Goal: Information Seeking & Learning: Check status

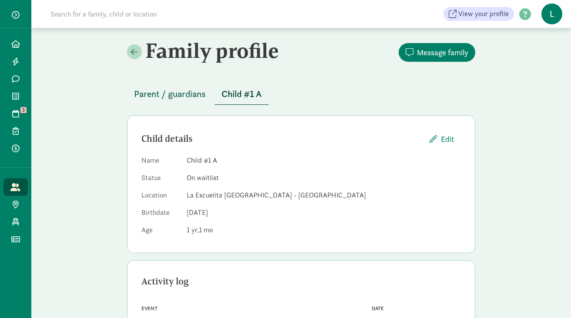
click at [185, 95] on span "Parent / guardians" at bounding box center [170, 94] width 72 height 14
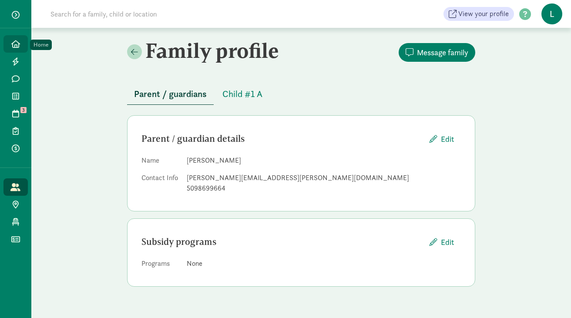
click at [18, 44] on icon at bounding box center [15, 44] width 9 height 8
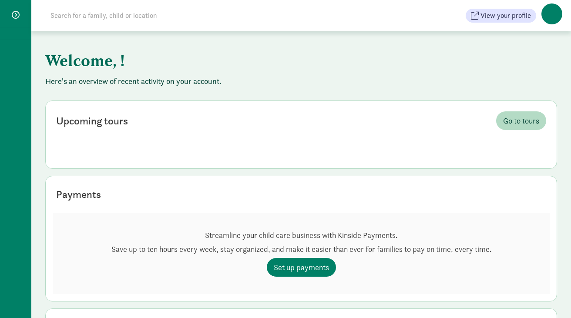
click at [110, 15] on input at bounding box center [167, 15] width 244 height 17
paste input "[PERSON_NAME] Wedding"
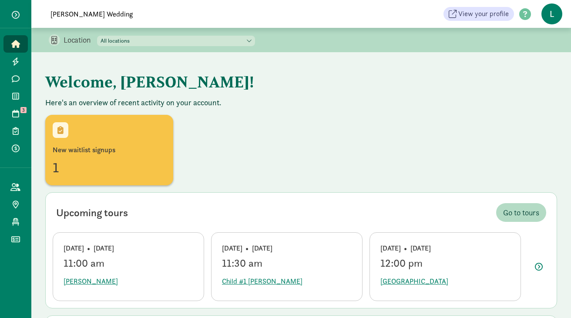
type input "[PERSON_NAME] Wedding"
click at [15, 49] on link "Home" at bounding box center [15, 43] width 24 height 17
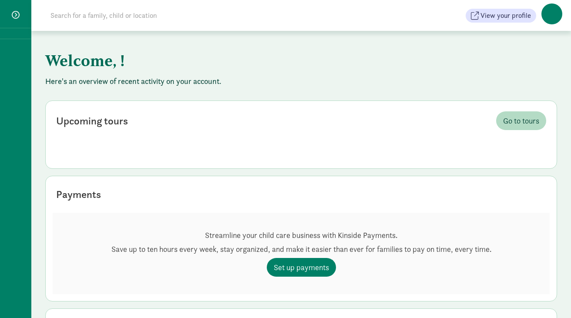
click at [73, 14] on input at bounding box center [167, 15] width 244 height 17
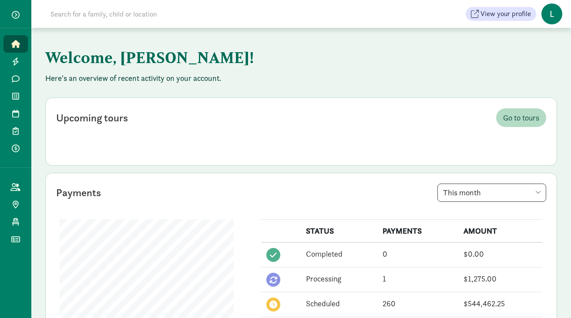
paste input "[PERSON_NAME] Wedding"
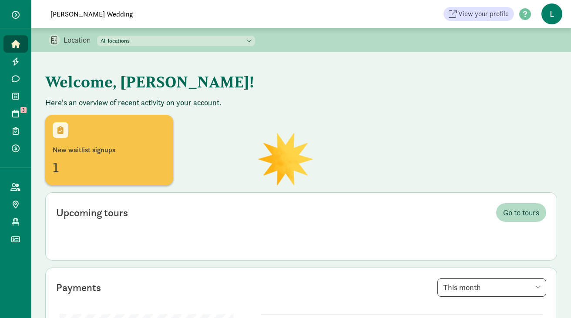
click at [97, 14] on input "Laris Wedding" at bounding box center [167, 13] width 244 height 17
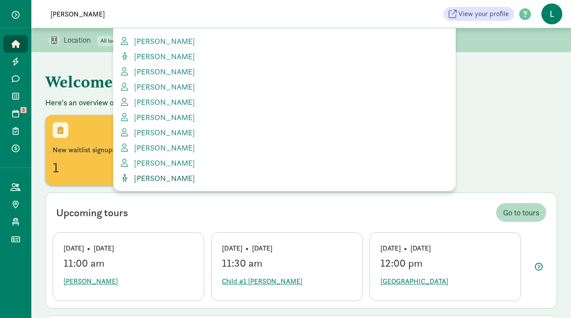
type input "Laris"
click at [148, 177] on span "Zara Laris" at bounding box center [163, 178] width 64 height 10
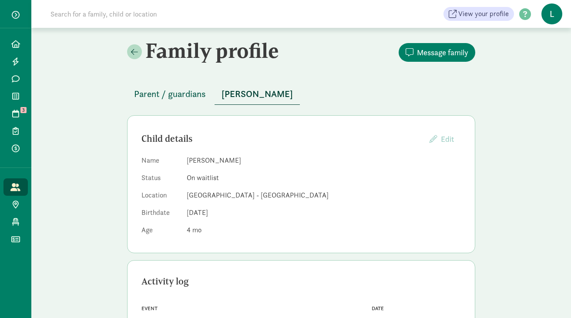
click at [175, 96] on span "Parent / guardians" at bounding box center [170, 94] width 72 height 14
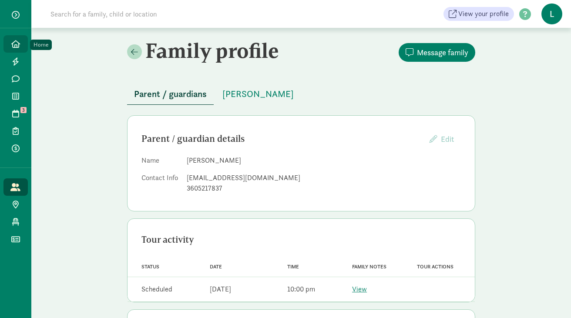
click at [19, 44] on icon at bounding box center [15, 44] width 9 height 8
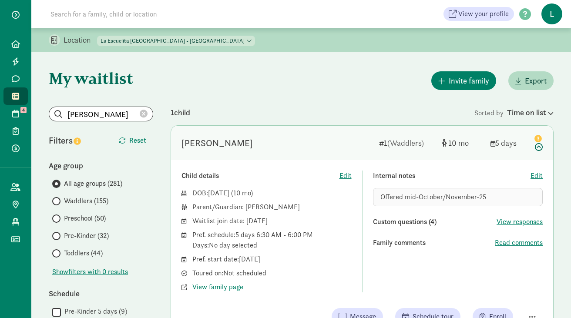
click at [210, 37] on select "[GEOGRAPHIC_DATA] - [GEOGRAPHIC_DATA] [GEOGRAPHIC_DATA] - [GEOGRAPHIC_DATA]" at bounding box center [176, 41] width 158 height 10
select select "261531"
click at [97, 36] on select "[GEOGRAPHIC_DATA] - [GEOGRAPHIC_DATA] [GEOGRAPHIC_DATA] - [GEOGRAPHIC_DATA]" at bounding box center [176, 41] width 158 height 10
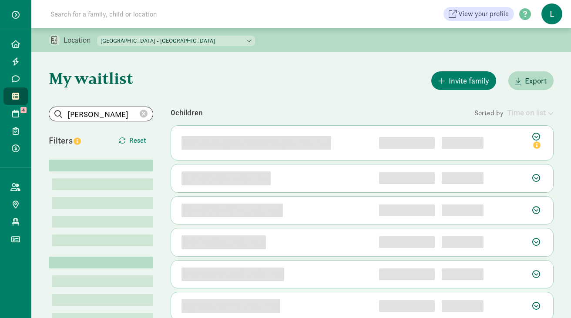
click at [144, 114] on icon at bounding box center [144, 114] width 8 height 8
click at [103, 113] on input "search" at bounding box center [101, 114] width 104 height 14
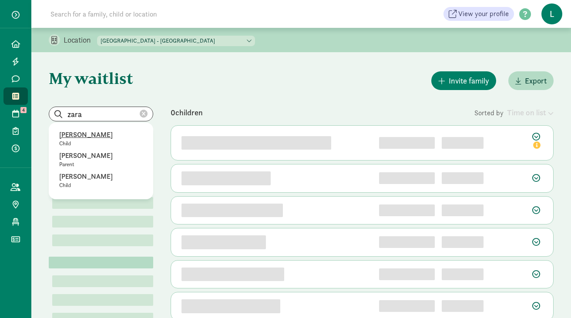
click at [80, 137] on p "Zara Laris" at bounding box center [101, 135] width 84 height 10
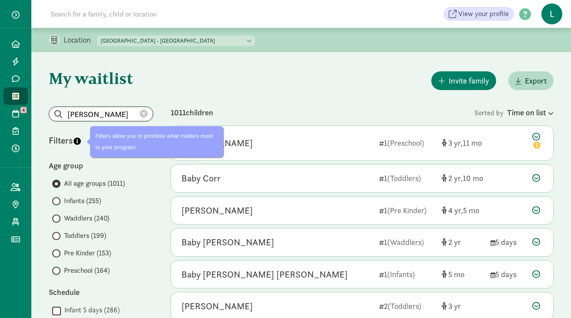
click at [117, 117] on input "Zara Laris" at bounding box center [101, 114] width 104 height 14
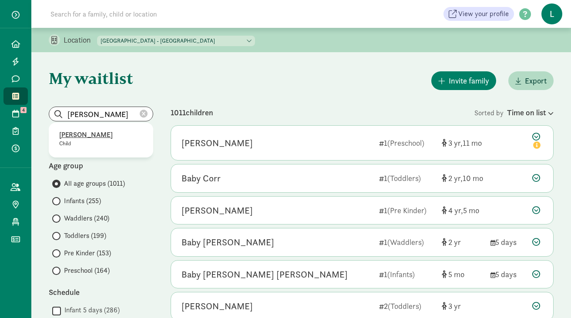
click at [70, 137] on p "Zara Laris" at bounding box center [101, 135] width 84 height 10
type input "Zara Laris"
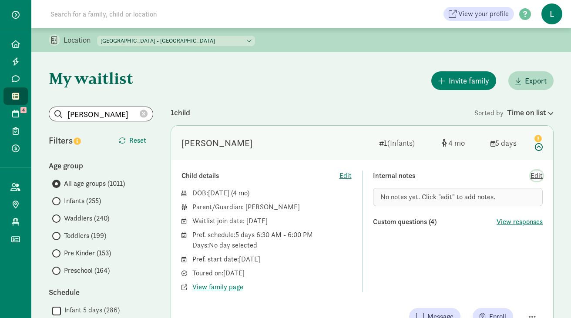
click at [539, 176] on span "Edit" at bounding box center [536, 176] width 12 height 10
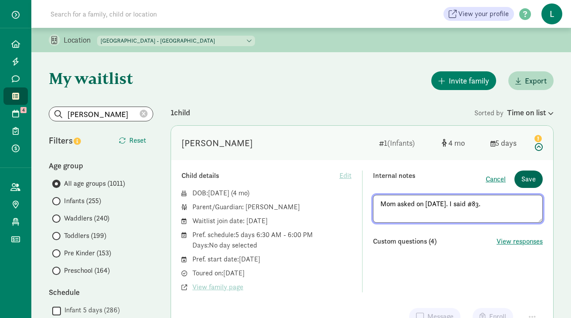
type textarea "Mom asked on 8/28/25. I said #83."
click at [533, 181] on span "Save" at bounding box center [528, 179] width 14 height 10
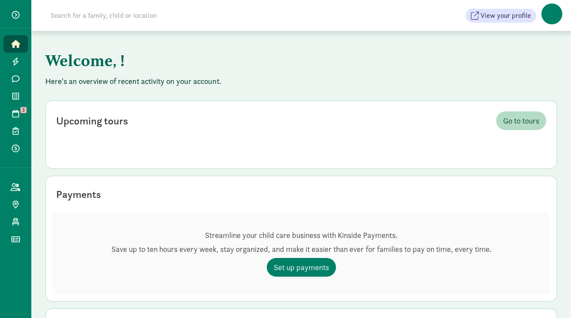
click at [79, 14] on input at bounding box center [167, 15] width 244 height 17
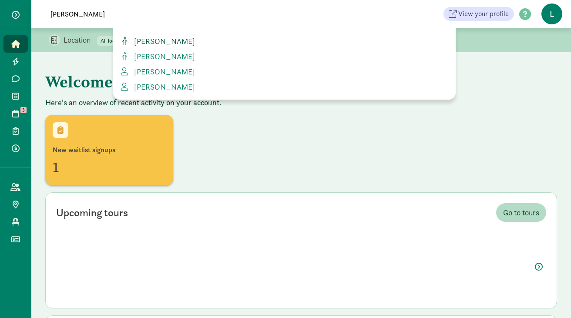
type input "catalano"
click at [165, 43] on span "Cecilia Catalano" at bounding box center [163, 41] width 64 height 10
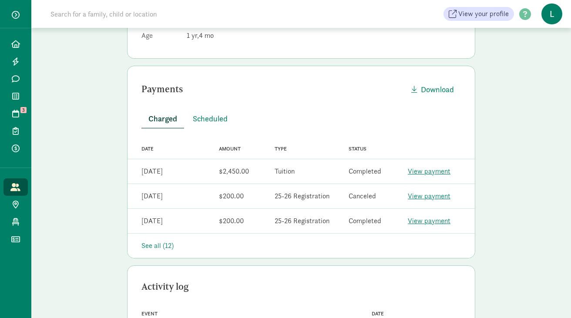
scroll to position [198, 0]
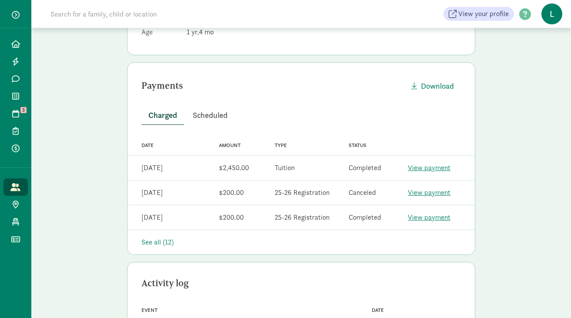
click at [212, 114] on span "Scheduled" at bounding box center [210, 115] width 35 height 12
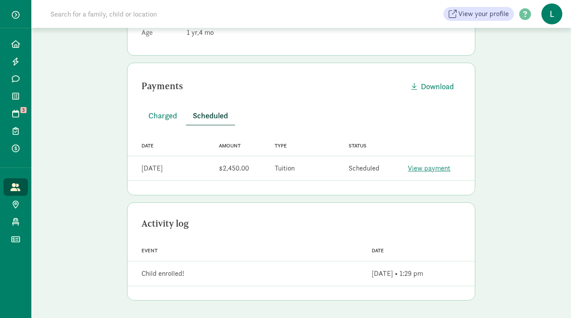
scroll to position [0, 0]
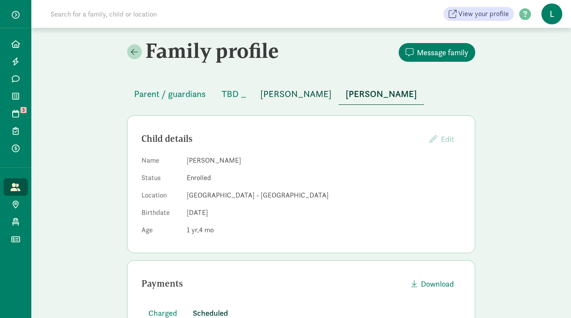
click at [295, 89] on span "[PERSON_NAME]" at bounding box center [295, 94] width 71 height 14
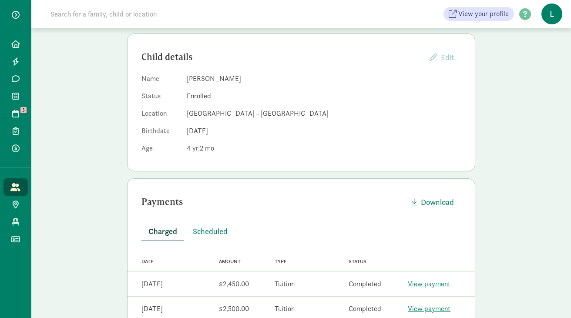
scroll to position [185, 0]
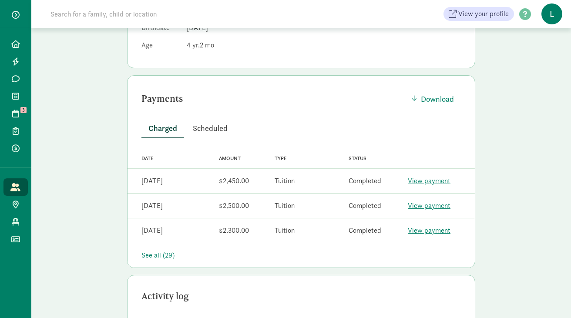
click at [207, 124] on span "Scheduled" at bounding box center [210, 128] width 35 height 12
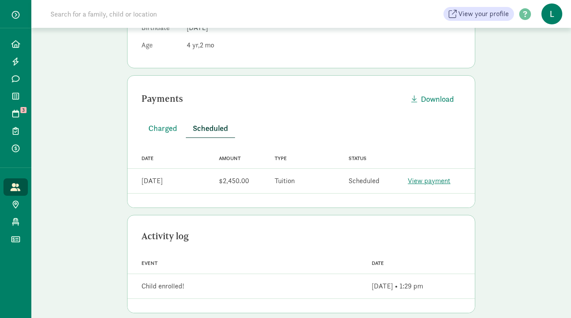
scroll to position [0, 0]
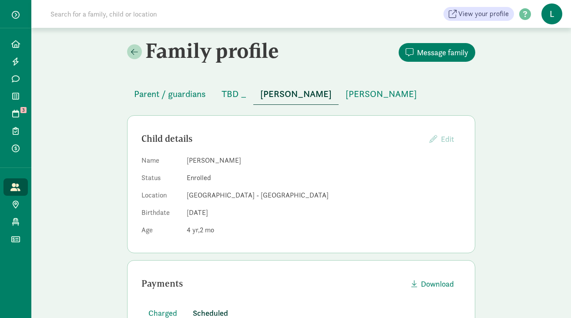
click at [133, 19] on input at bounding box center [167, 13] width 244 height 17
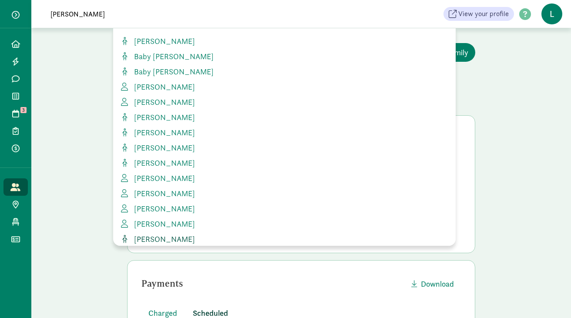
type input "clark"
click at [151, 235] on span "[PERSON_NAME]" at bounding box center [163, 239] width 64 height 10
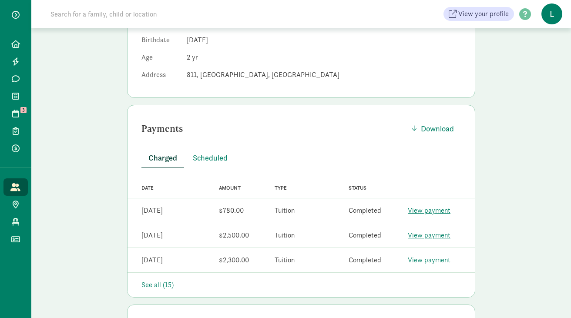
scroll to position [202, 0]
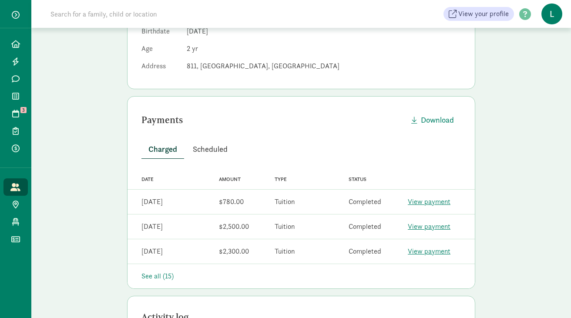
click at [216, 143] on span "Scheduled" at bounding box center [210, 149] width 35 height 12
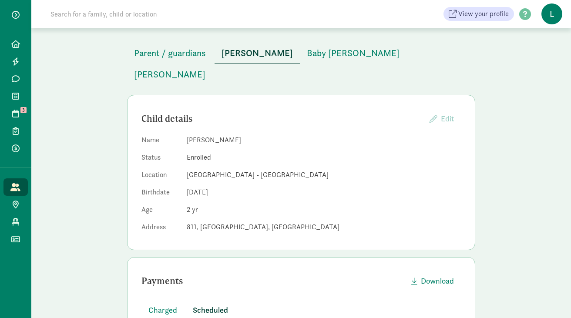
scroll to position [0, 0]
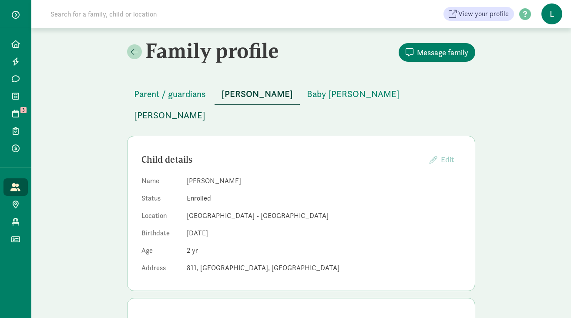
click at [205, 108] on span "[PERSON_NAME]" at bounding box center [169, 115] width 71 height 14
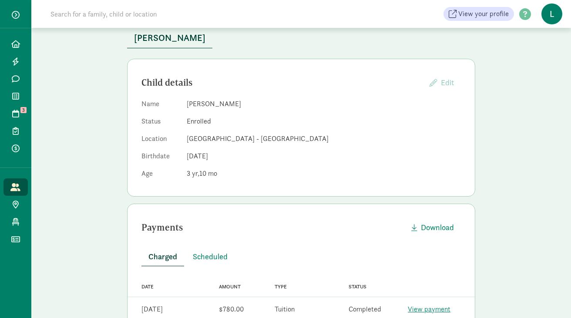
scroll to position [145, 0]
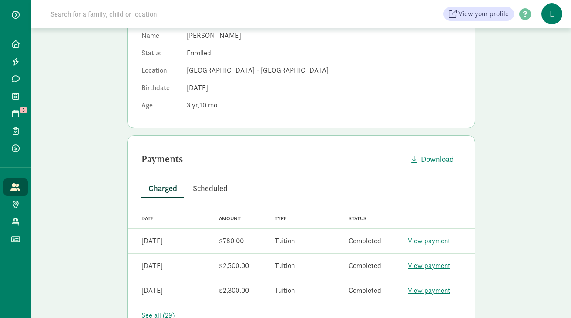
click at [209, 182] on span "Scheduled" at bounding box center [210, 188] width 35 height 12
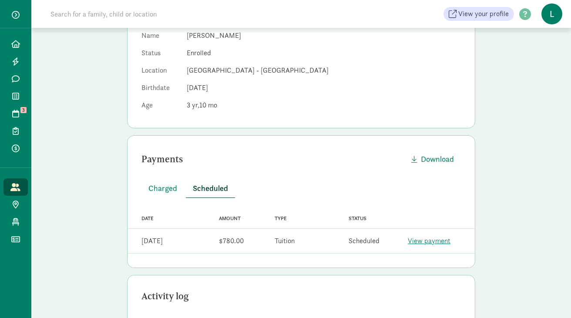
scroll to position [0, 0]
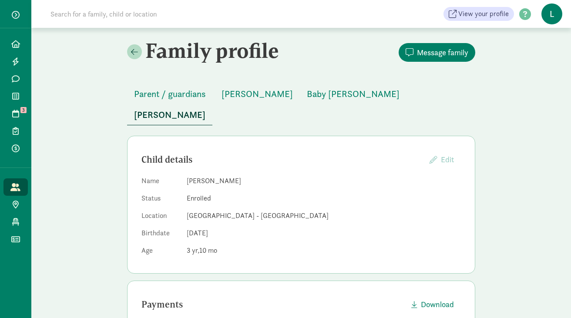
click at [156, 10] on input at bounding box center [167, 13] width 244 height 17
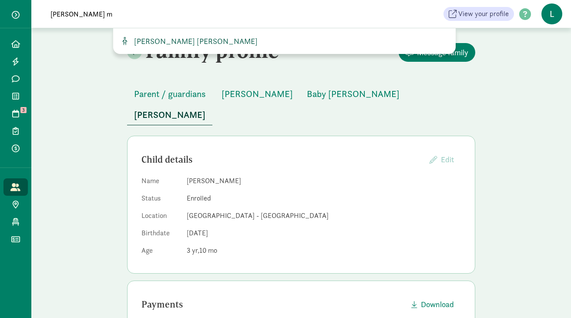
type input "[PERSON_NAME] m"
click at [180, 42] on span "[PERSON_NAME] [PERSON_NAME]" at bounding box center [194, 41] width 127 height 10
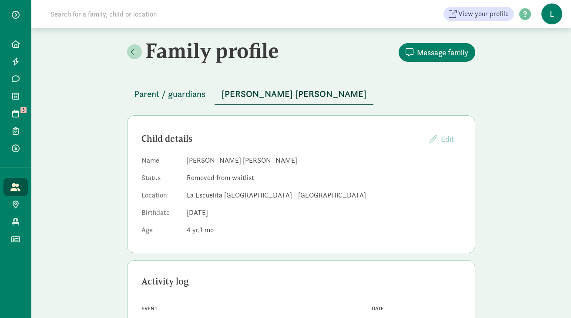
click at [196, 96] on span "Parent / guardians" at bounding box center [170, 94] width 72 height 14
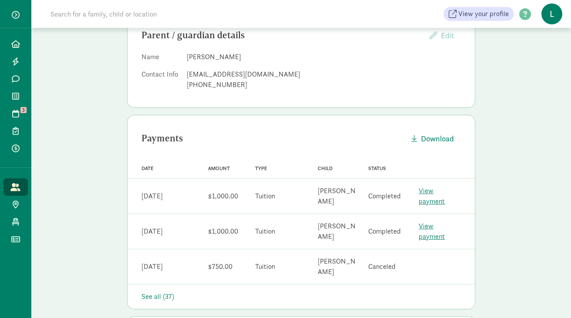
scroll to position [87, 0]
